Goal: Find specific page/section: Find specific page/section

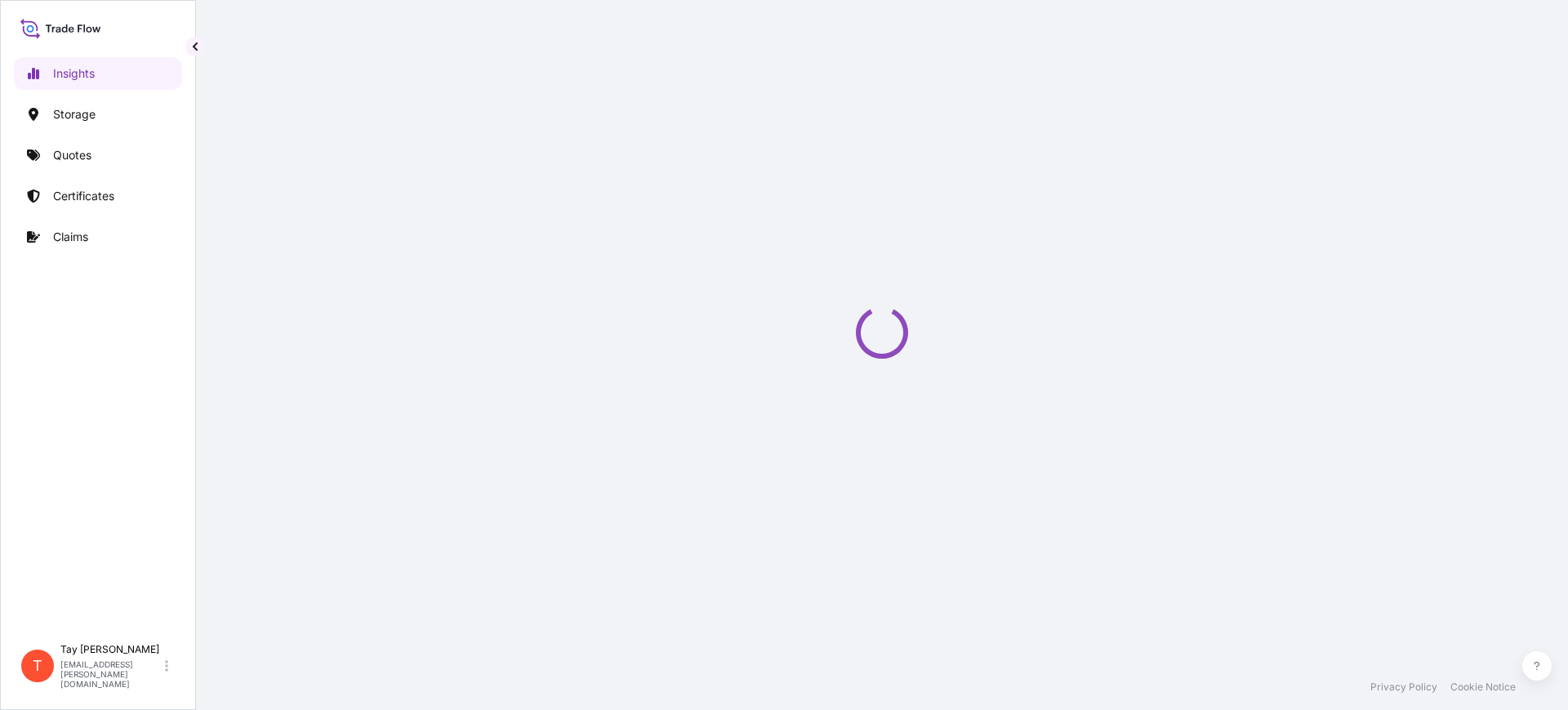
select select "2025"
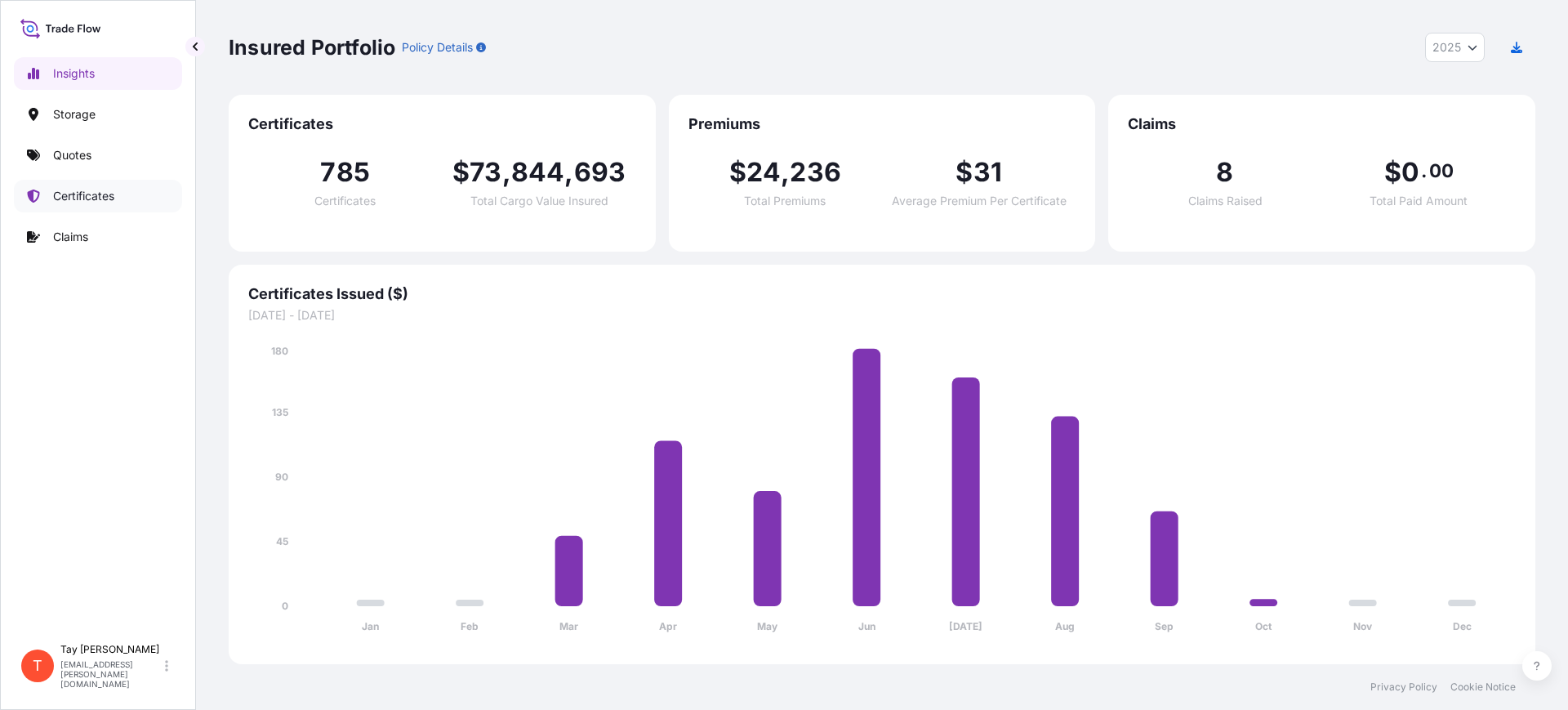
click at [102, 197] on p "Certificates" at bounding box center [84, 195] width 62 height 16
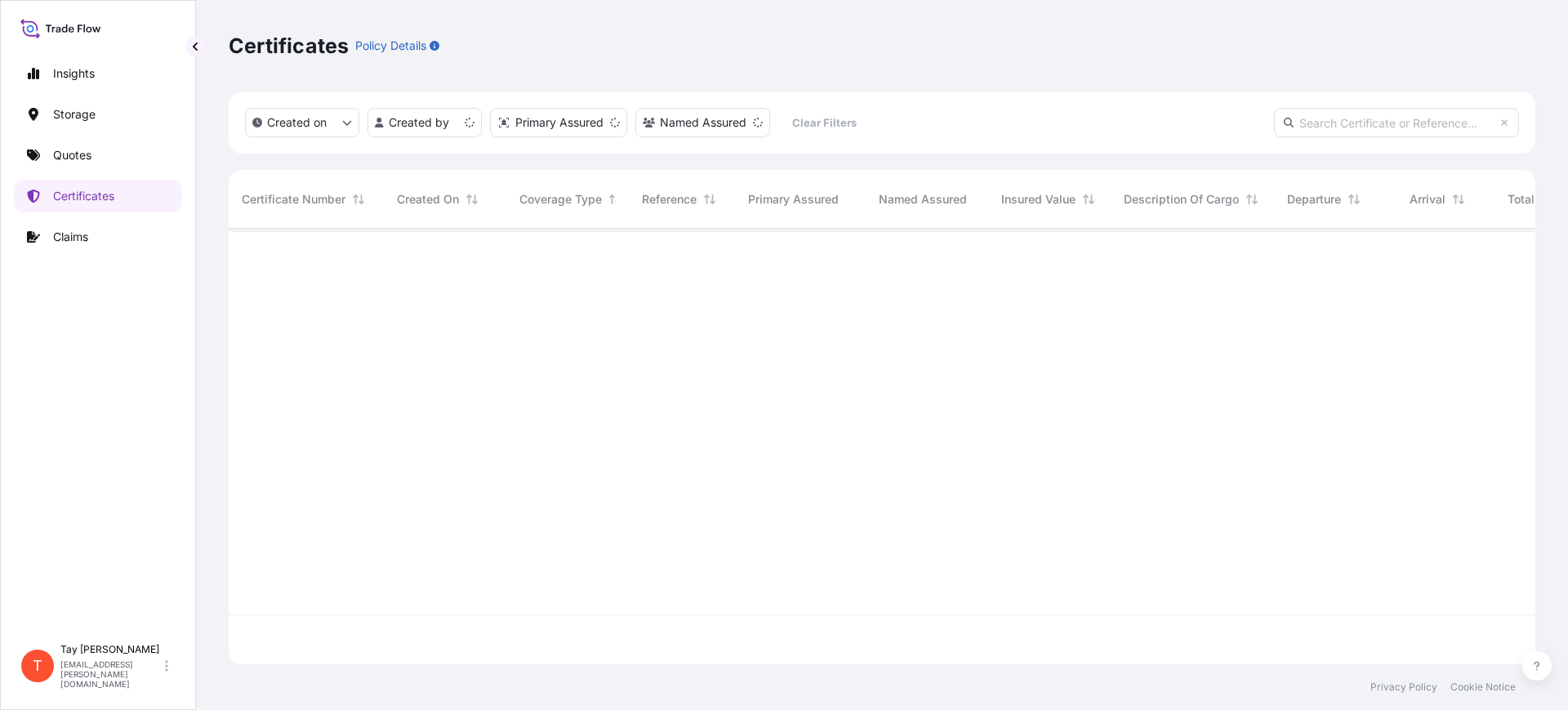
scroll to position [429, 1291]
